Goal: Information Seeking & Learning: Learn about a topic

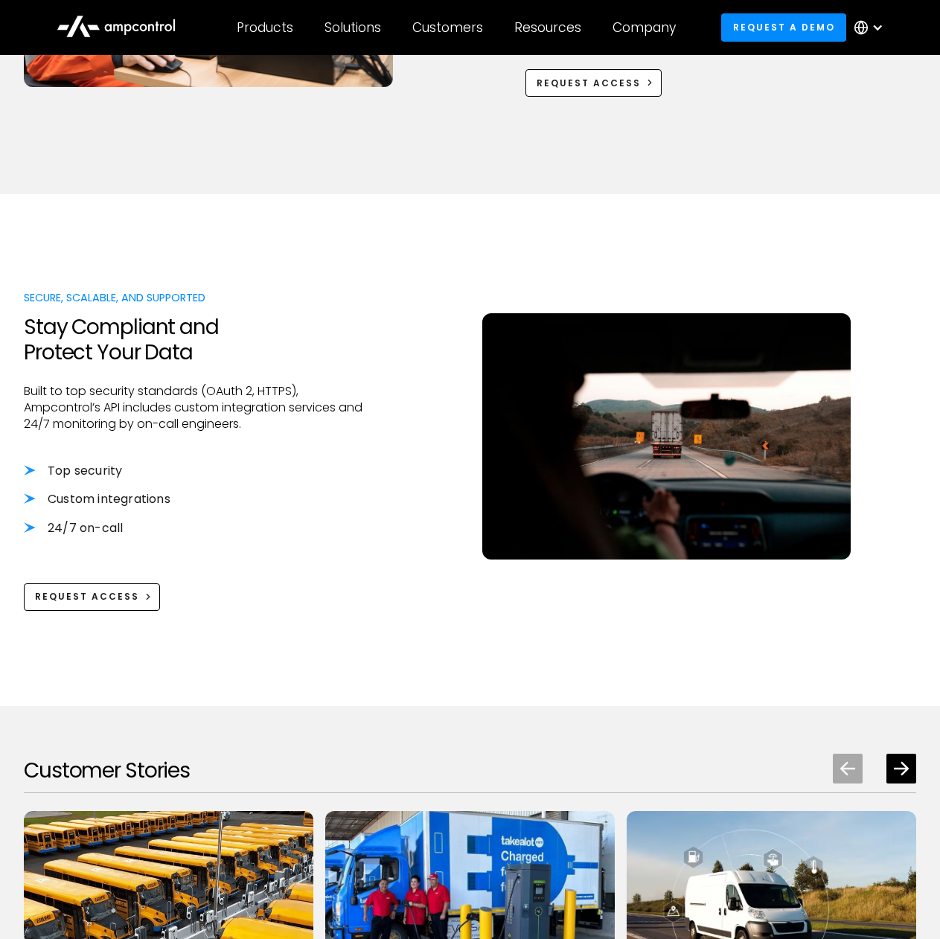
scroll to position [1414, 0]
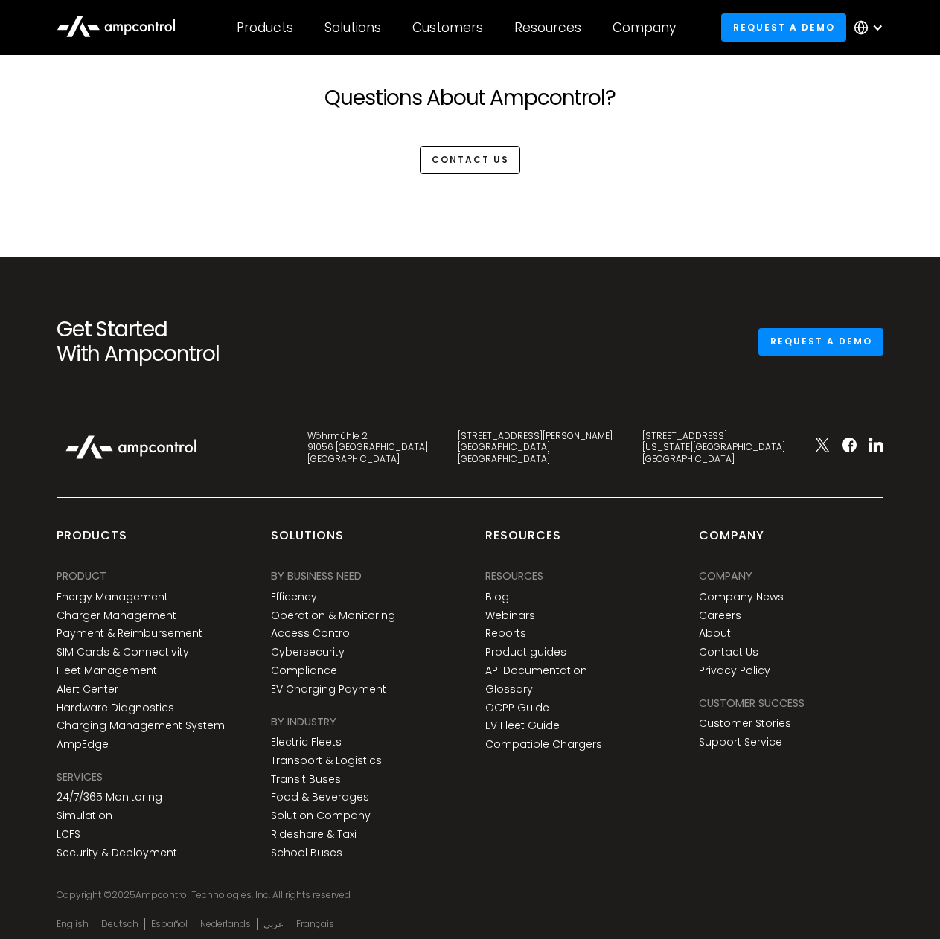
scroll to position [3800, 0]
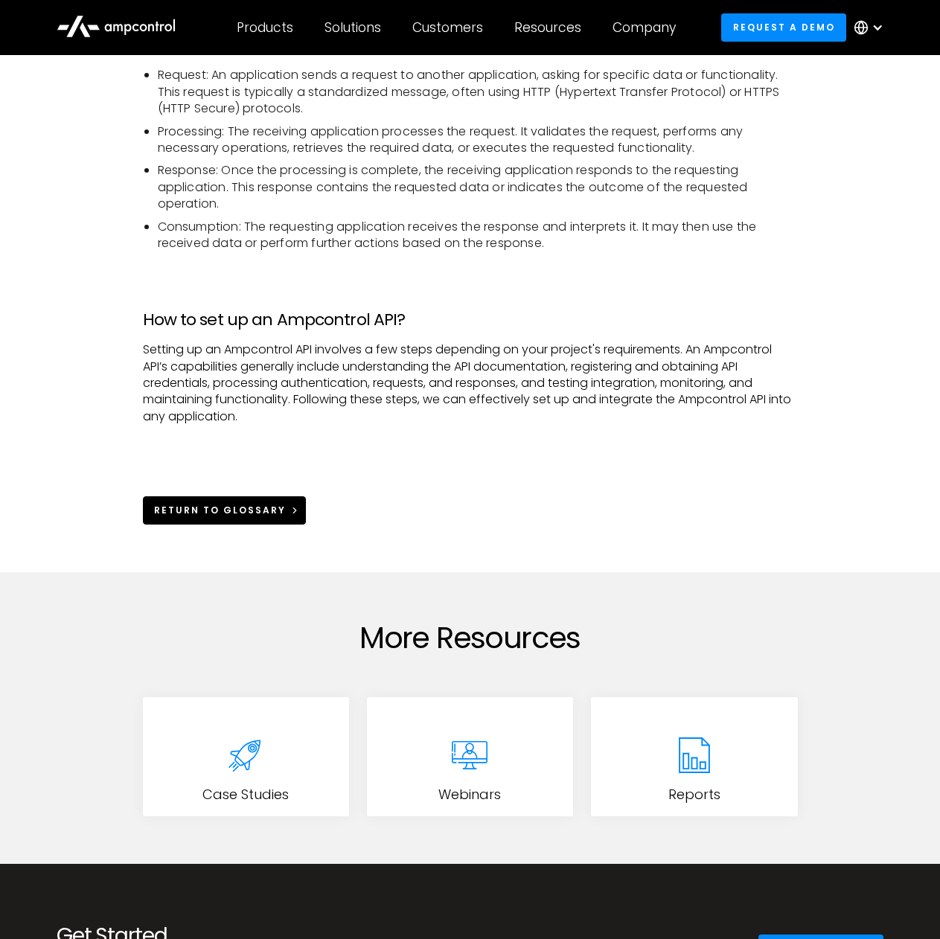
scroll to position [744, 0]
